Goal: Task Accomplishment & Management: Manage account settings

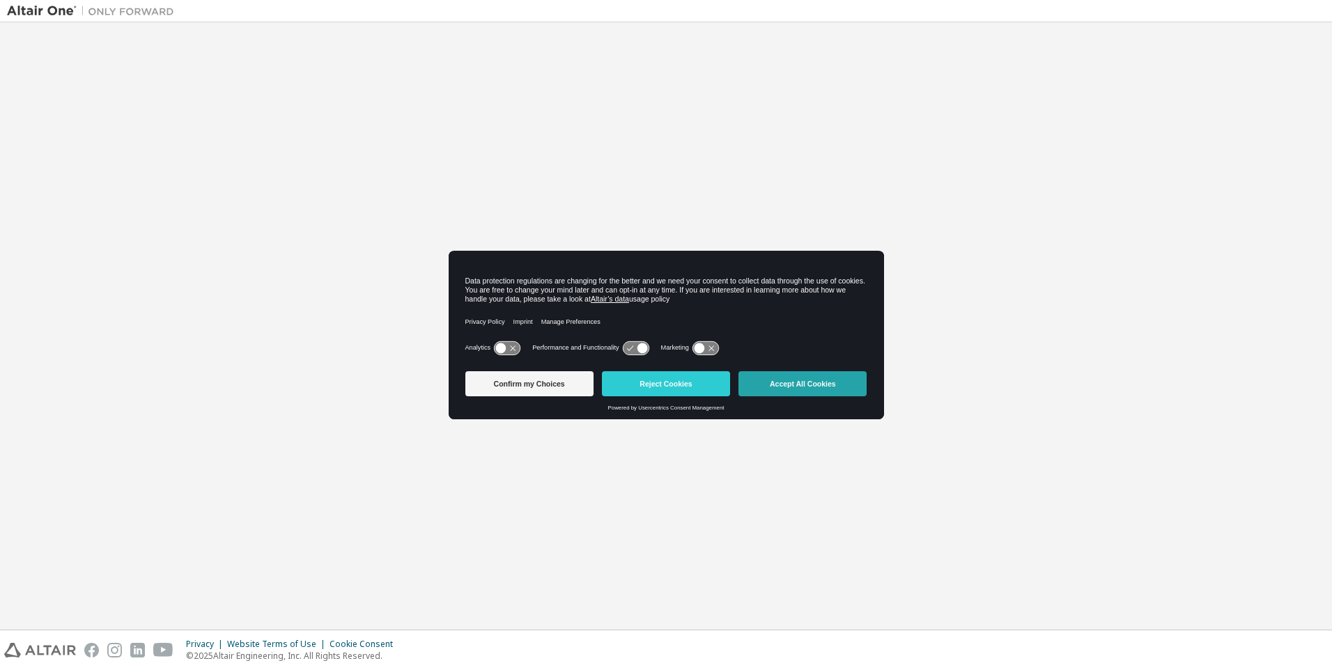
click at [803, 385] on button "Accept All Cookies" at bounding box center [803, 383] width 128 height 25
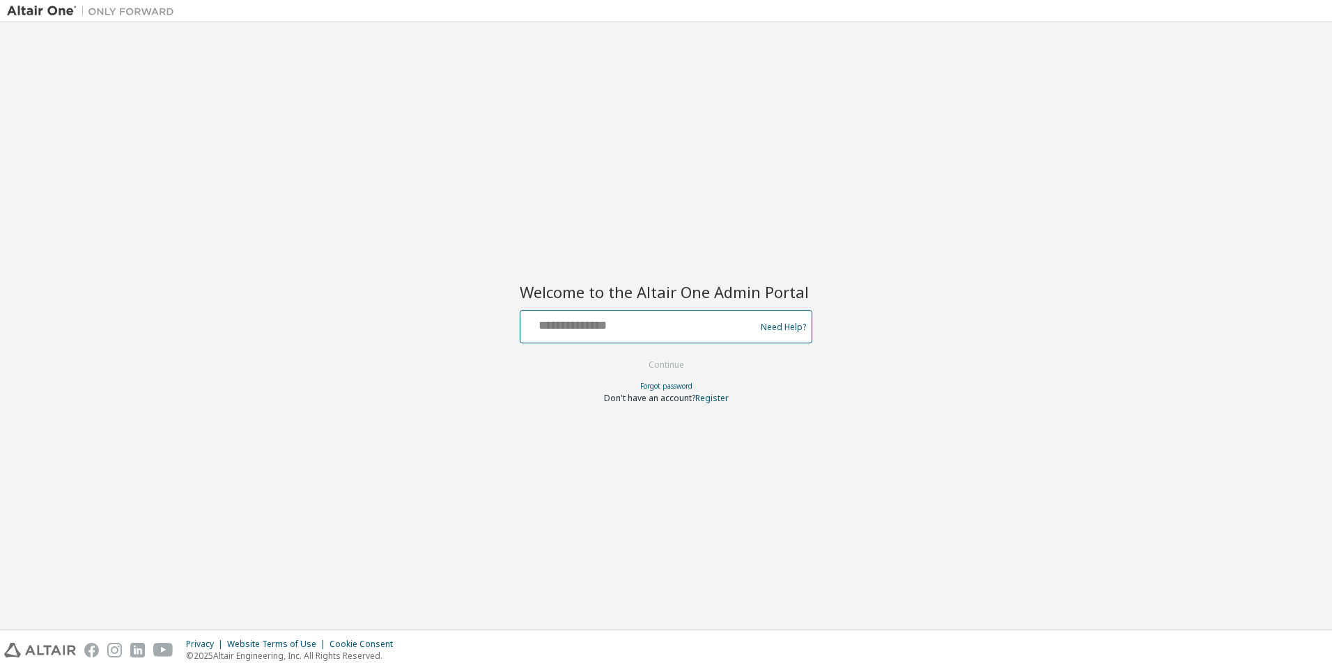
click at [640, 324] on input "text" at bounding box center [640, 324] width 228 height 20
type input "**********"
click at [667, 366] on button "Continue" at bounding box center [666, 365] width 65 height 21
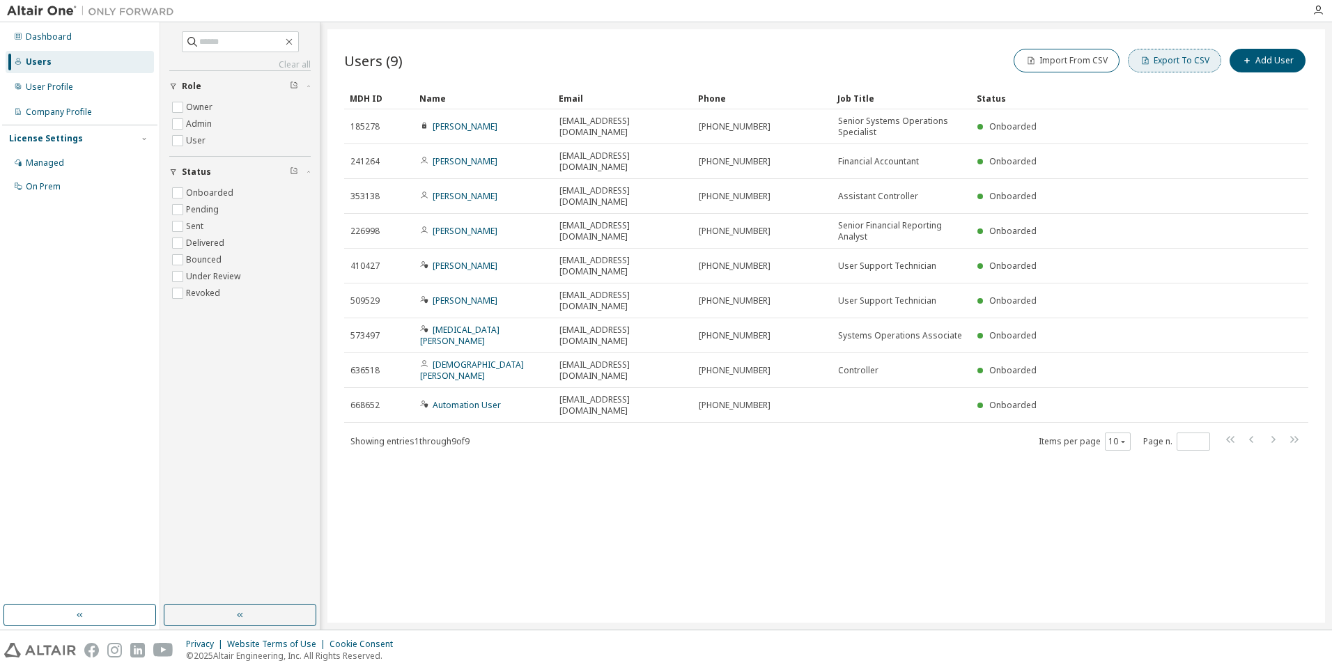
click at [1177, 61] on button "Export To CSV" at bounding box center [1174, 61] width 93 height 24
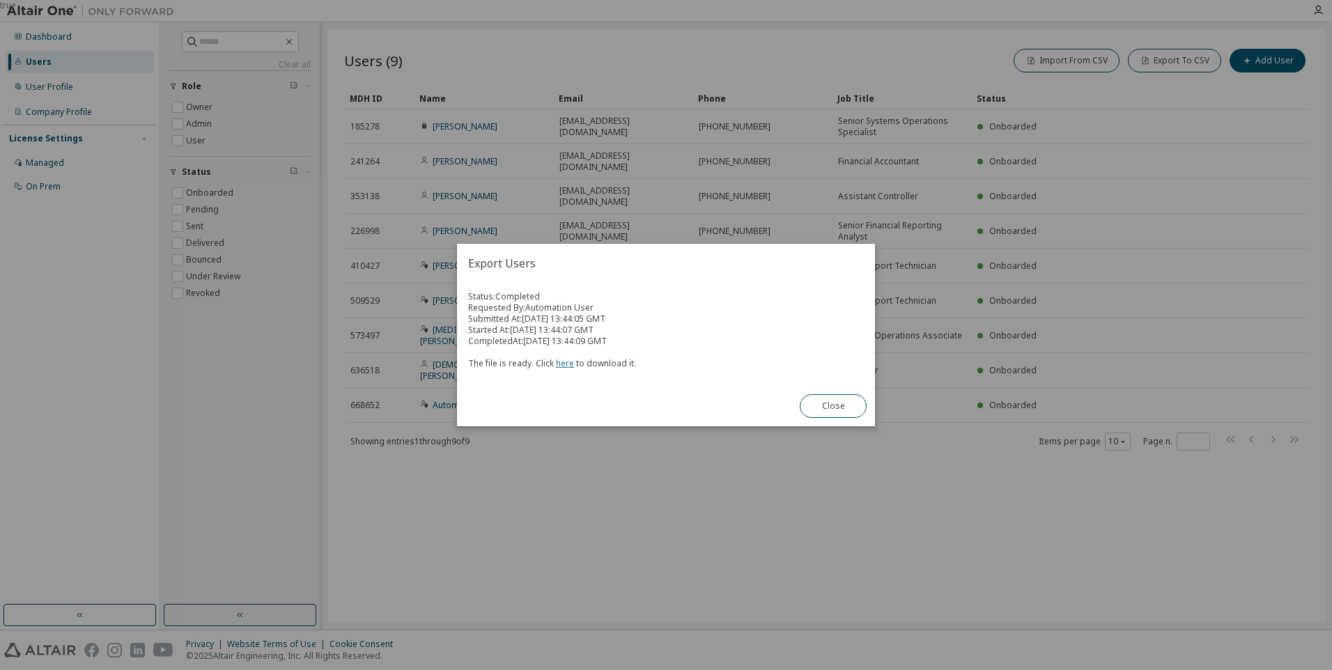
click at [562, 363] on link "here" at bounding box center [565, 363] width 18 height 12
click at [833, 406] on button "Close" at bounding box center [833, 406] width 67 height 24
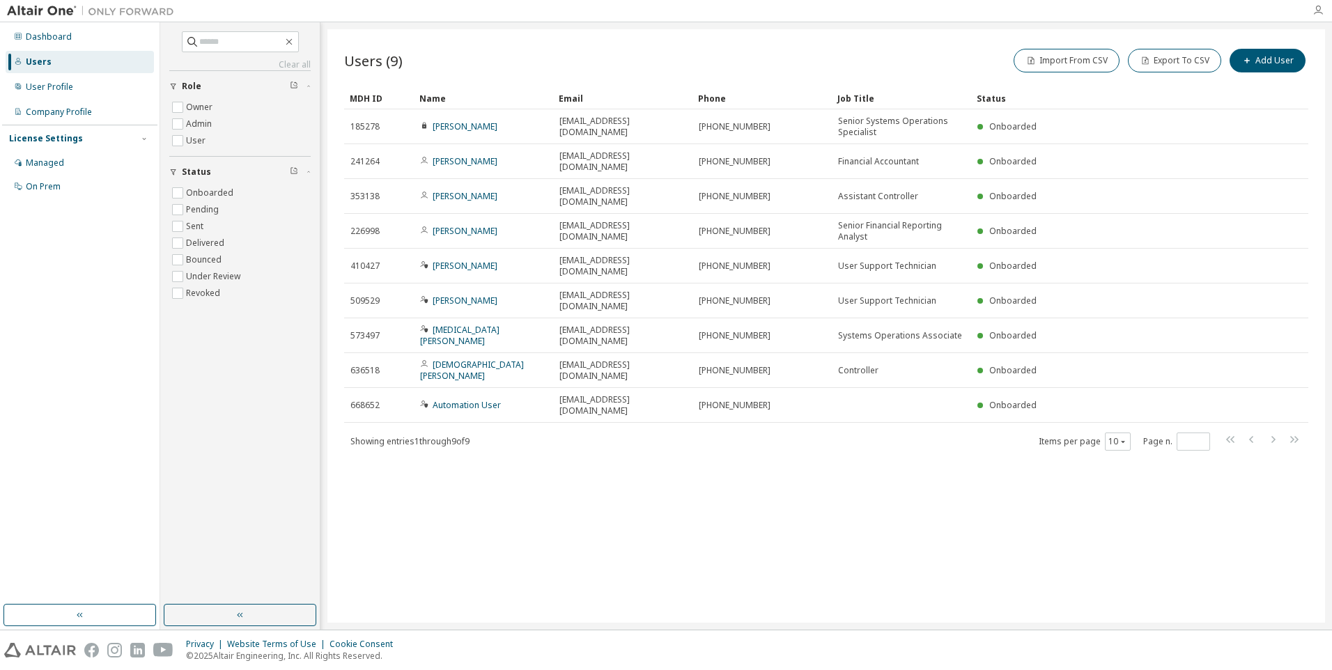
click at [1318, 10] on icon "button" at bounding box center [1318, 10] width 11 height 11
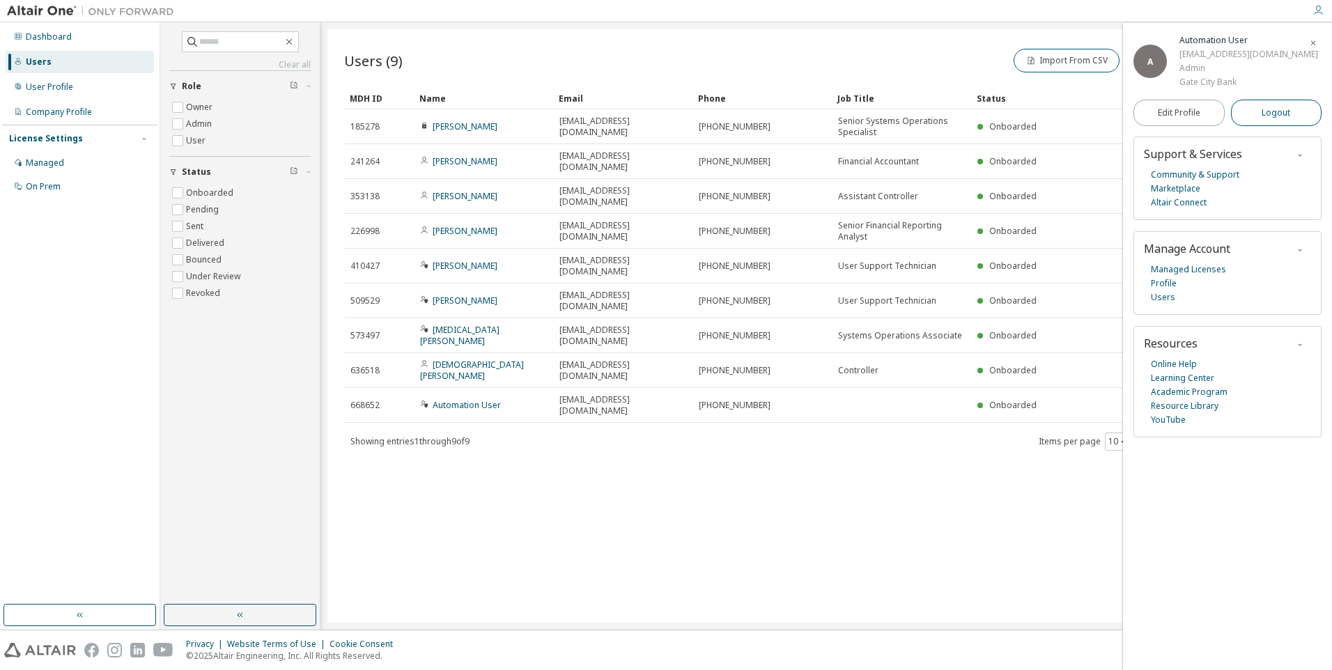
click at [1276, 120] on span "Logout" at bounding box center [1276, 113] width 29 height 14
